Goal: Information Seeking & Learning: Learn about a topic

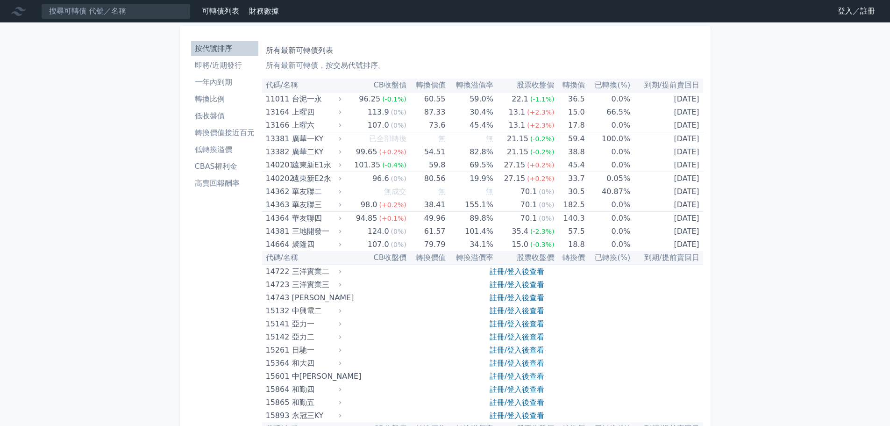
scroll to position [4263, 0]
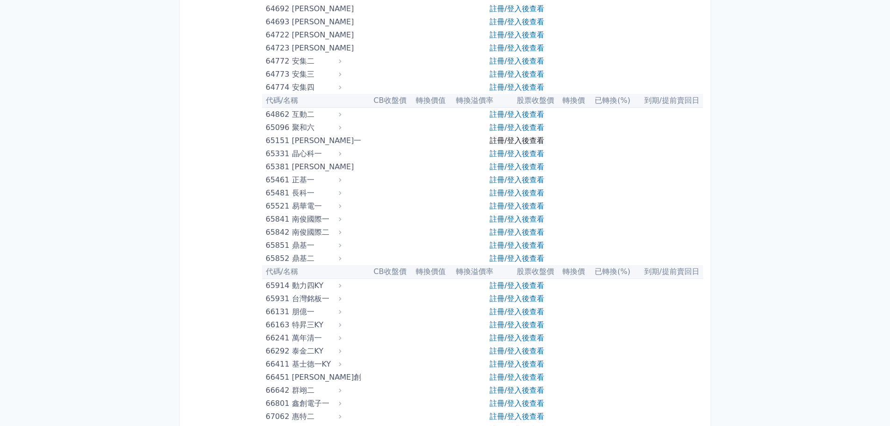
click at [516, 137] on link "註冊/登入後查看" at bounding box center [517, 140] width 55 height 9
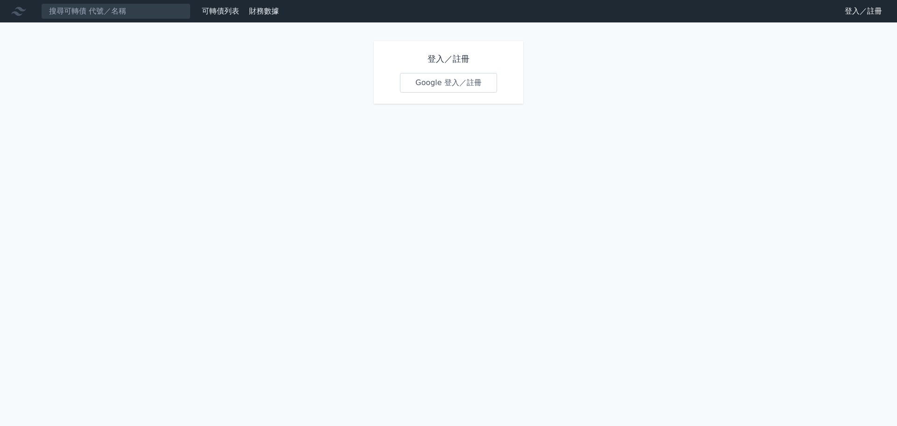
click at [469, 79] on link "Google 登入／註冊" at bounding box center [448, 83] width 97 height 20
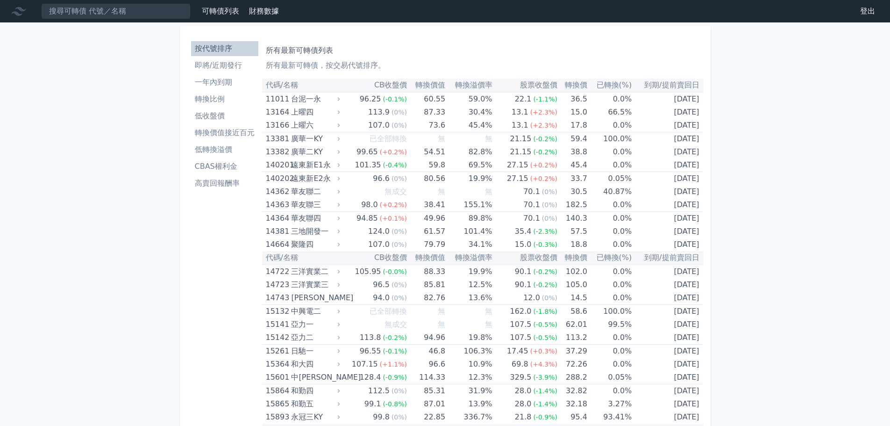
click at [208, 169] on li "CBAS權利金" at bounding box center [224, 166] width 67 height 11
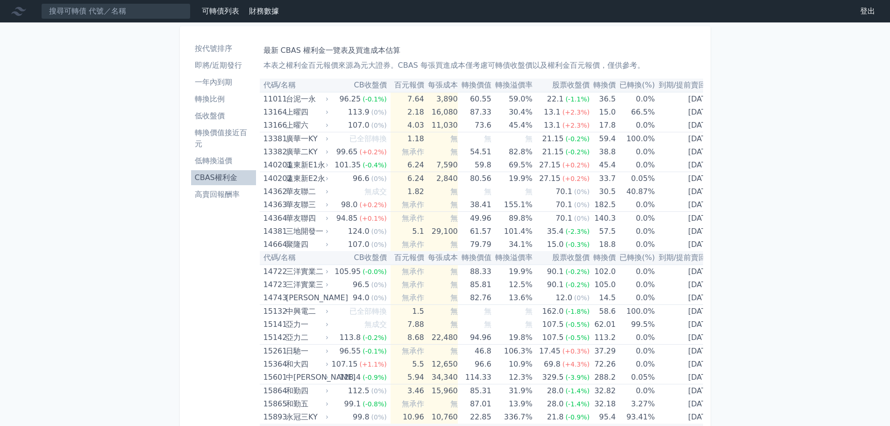
drag, startPoint x: 217, startPoint y: 176, endPoint x: 211, endPoint y: 201, distance: 26.0
click at [218, 167] on link "低轉換溢價" at bounding box center [223, 160] width 65 height 15
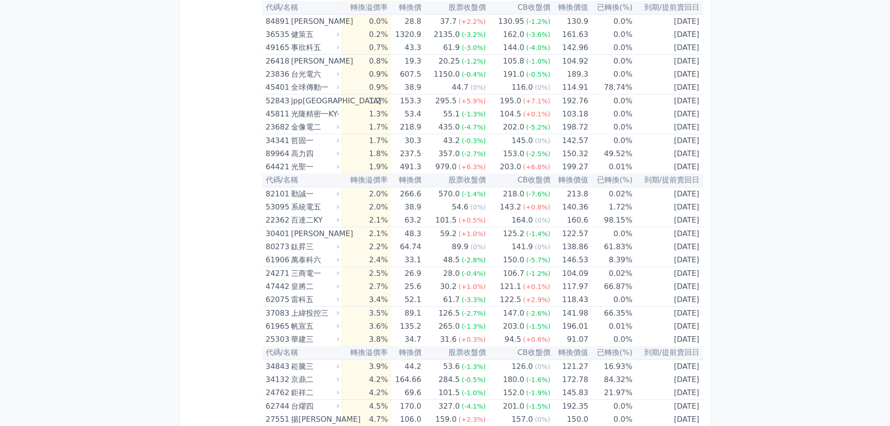
scroll to position [2, 0]
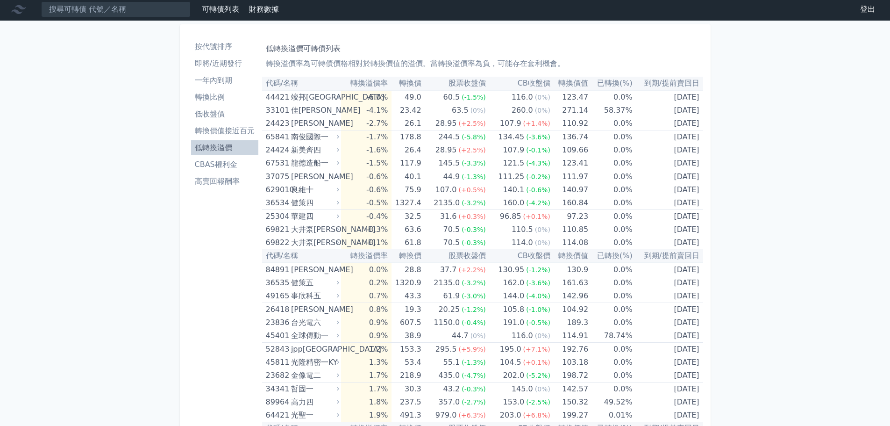
click at [229, 165] on li "CBAS權利金" at bounding box center [224, 164] width 67 height 11
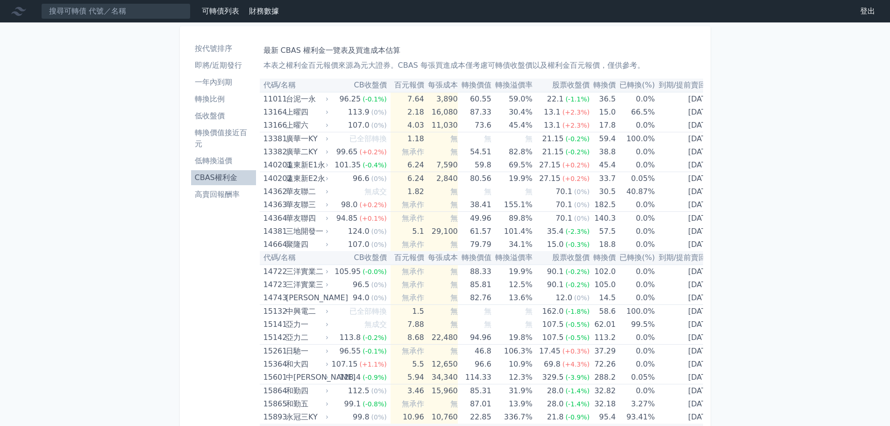
scroll to position [2539, 0]
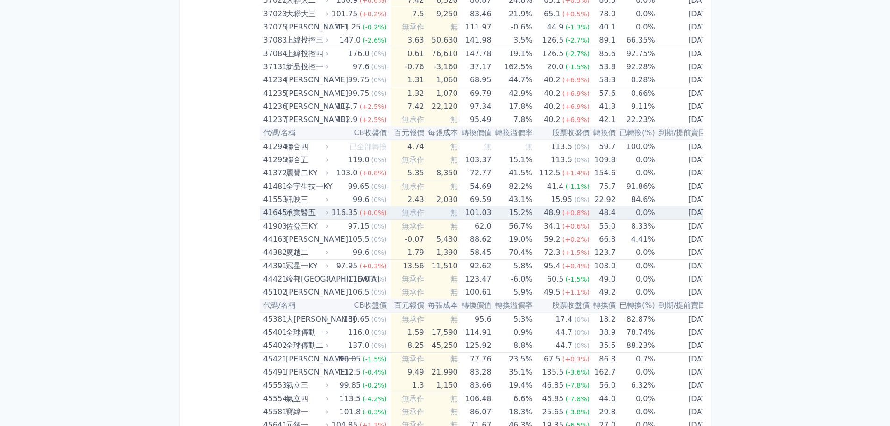
click at [619, 214] on td "0.0%" at bounding box center [635, 213] width 39 height 14
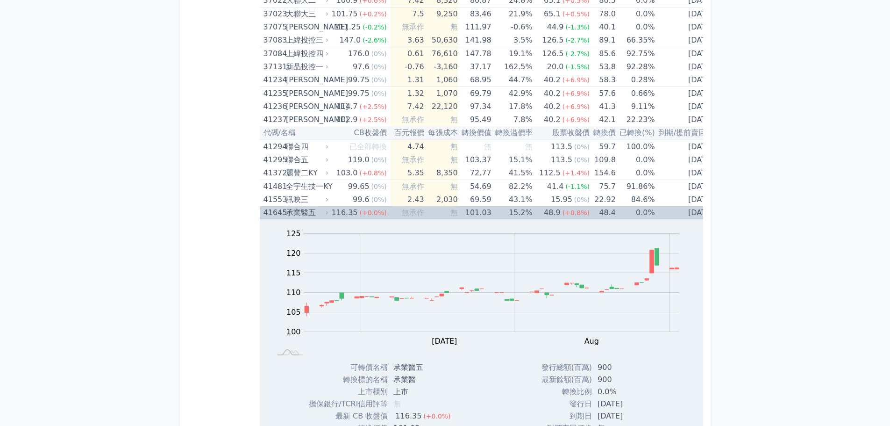
click at [619, 214] on td "0.0%" at bounding box center [635, 212] width 39 height 13
